Goal: Task Accomplishment & Management: Manage account settings

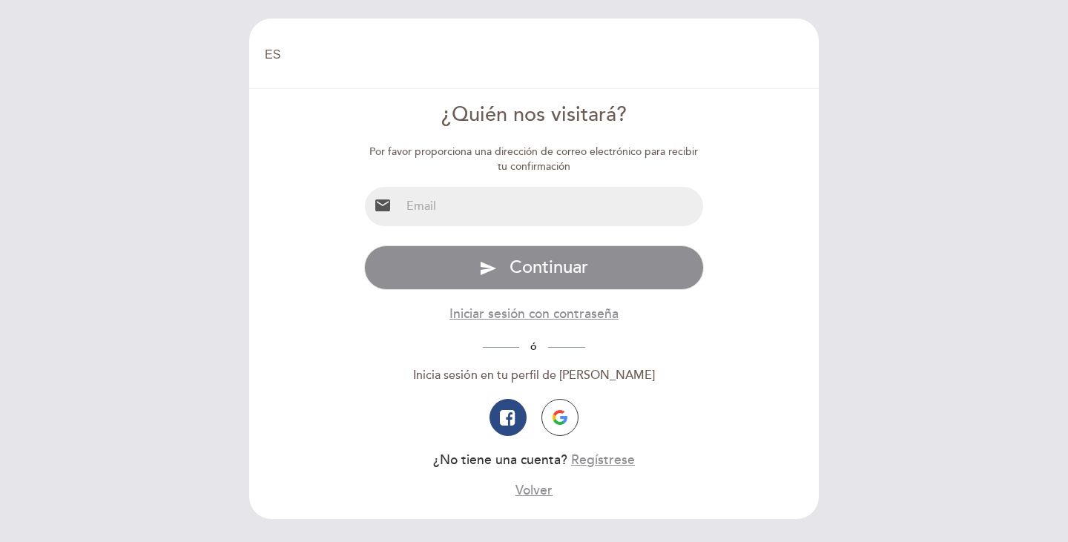
select select "es"
drag, startPoint x: 513, startPoint y: 215, endPoint x: 522, endPoint y: 224, distance: 12.6
click at [513, 215] on input "email" at bounding box center [552, 206] width 303 height 39
type input "[EMAIL_ADDRESS][DOMAIN_NAME]"
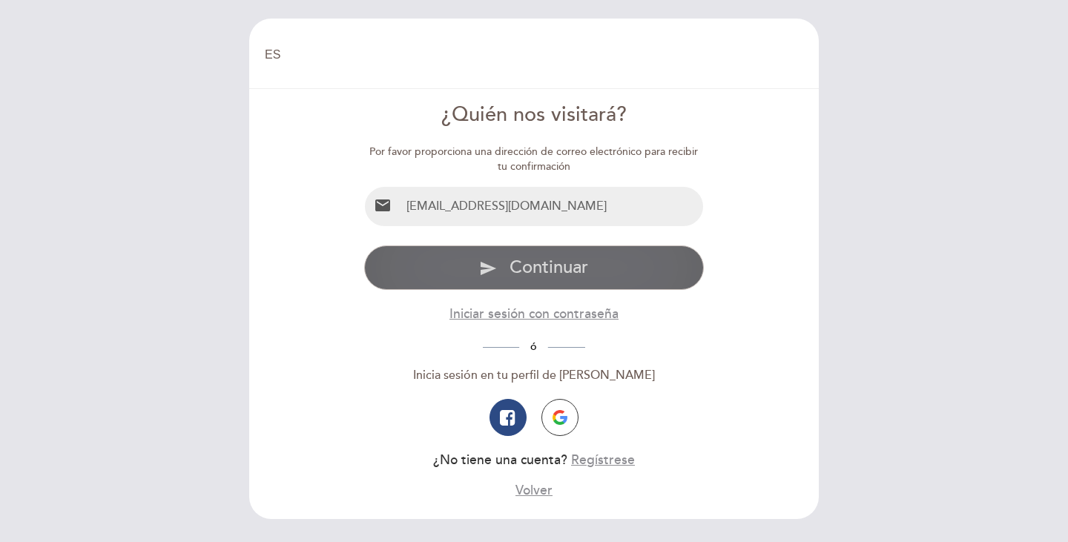
click at [557, 263] on button "send Continuar" at bounding box center [534, 268] width 340 height 45
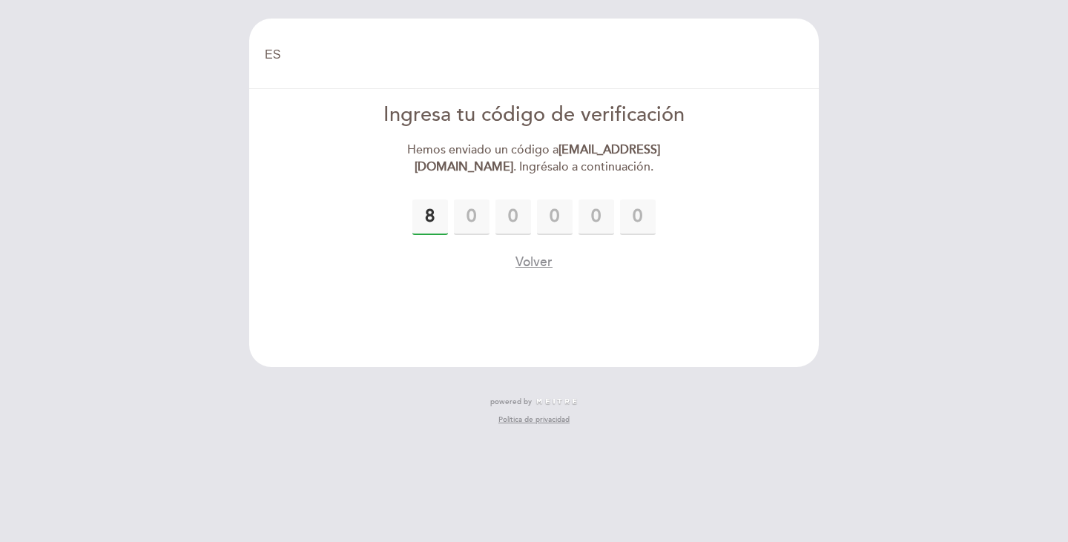
type input "8"
type input "3"
type input "8"
type input "9"
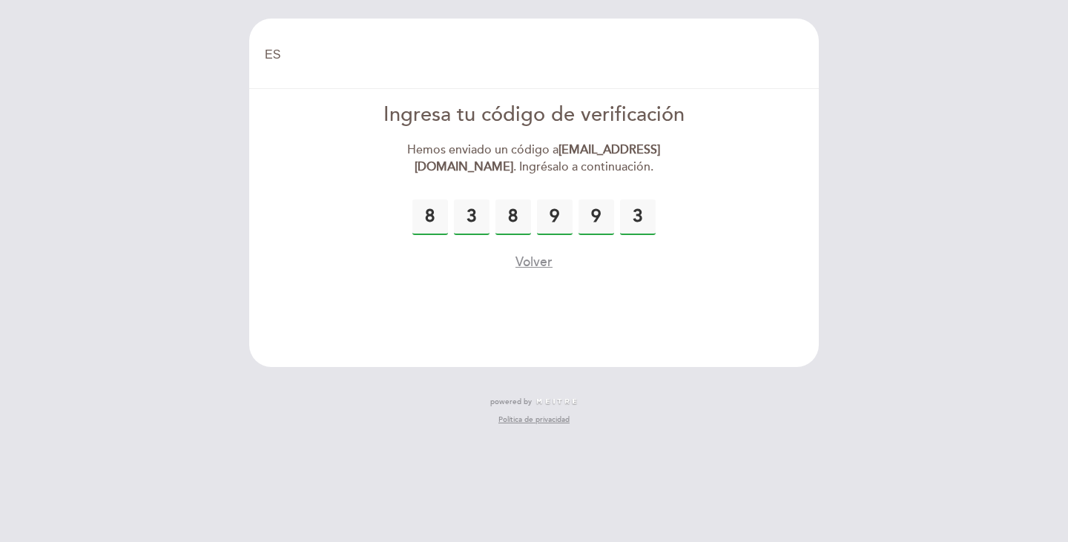
type input "3"
